Goal: Transaction & Acquisition: Obtain resource

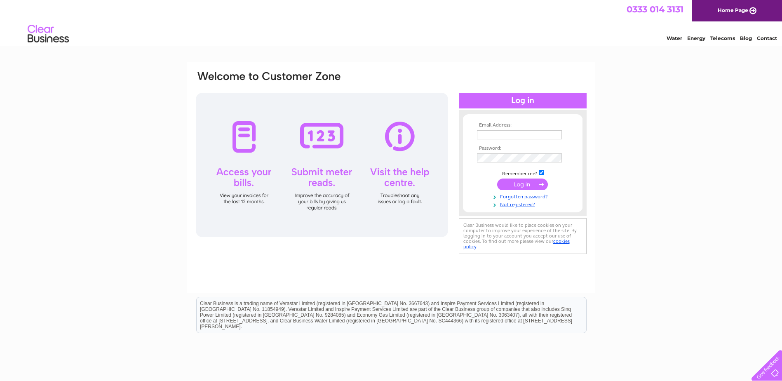
type input "helen.mitchell@alliedsurveyorsscotland.com"
click at [521, 189] on input "submit" at bounding box center [522, 185] width 51 height 12
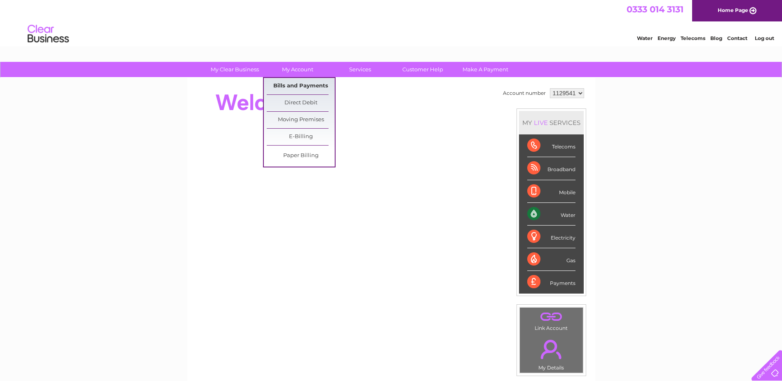
click at [290, 82] on link "Bills and Payments" at bounding box center [301, 86] width 68 height 16
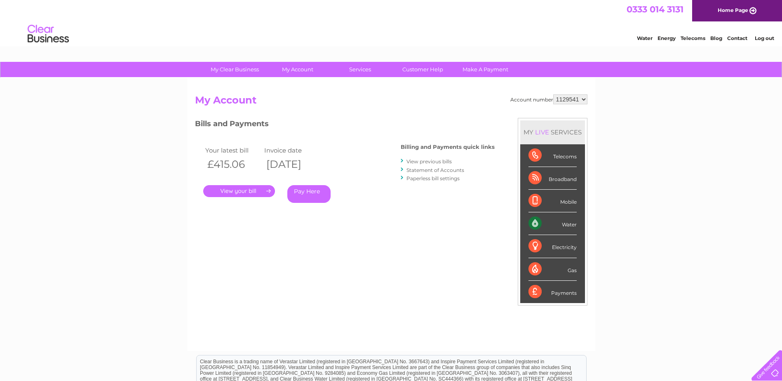
click at [240, 188] on link "." at bounding box center [239, 191] width 72 height 12
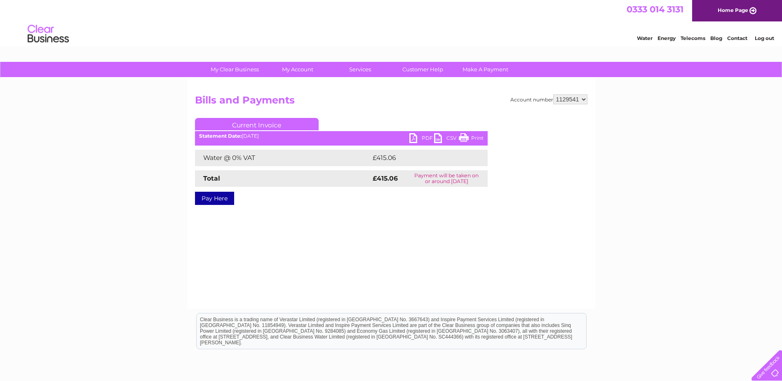
click at [476, 139] on link "Print" at bounding box center [471, 139] width 25 height 12
click at [436, 140] on link "CSV" at bounding box center [446, 139] width 25 height 12
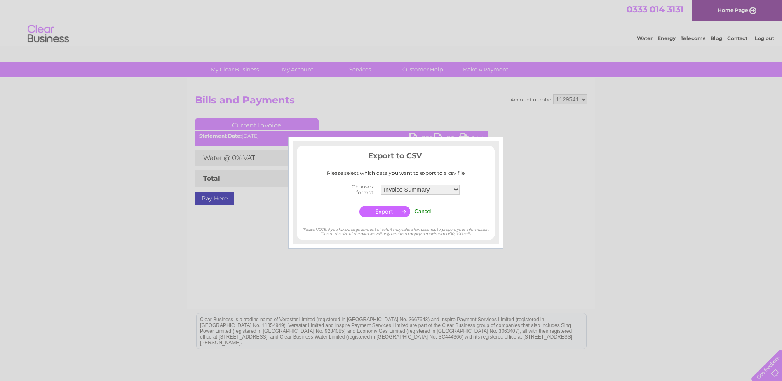
click at [345, 123] on div at bounding box center [391, 190] width 782 height 381
click at [401, 126] on div at bounding box center [391, 190] width 782 height 381
click at [364, 110] on div at bounding box center [391, 190] width 782 height 381
click at [427, 210] on input "Cancel" at bounding box center [422, 211] width 17 height 6
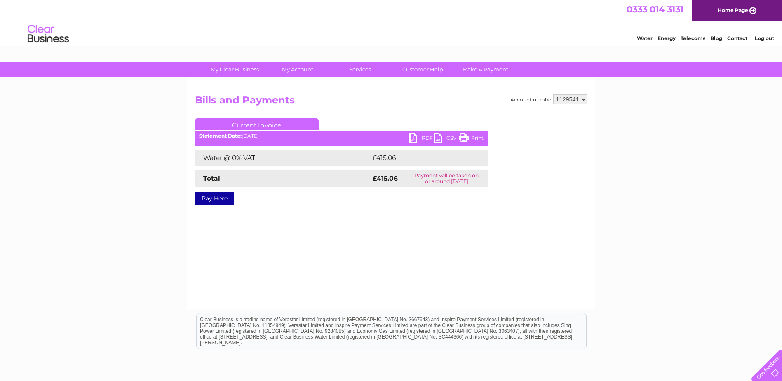
click at [412, 139] on link "PDF" at bounding box center [422, 139] width 25 height 12
click at [763, 36] on link "Log out" at bounding box center [764, 38] width 19 height 6
